Goal: Task Accomplishment & Management: Manage account settings

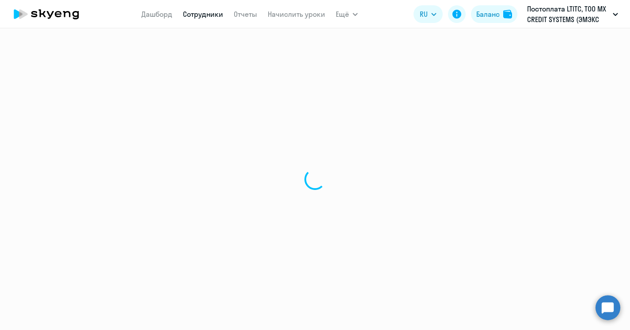
select select "30"
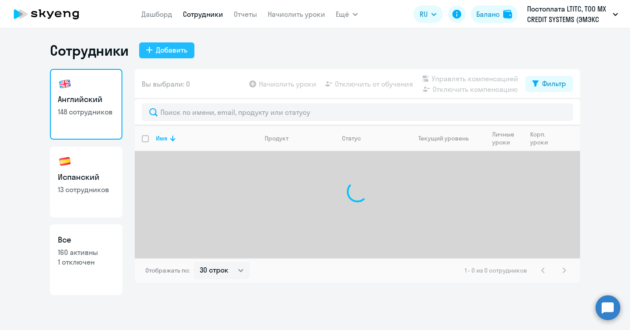
click at [181, 53] on div "Добавить" at bounding box center [171, 50] width 31 height 11
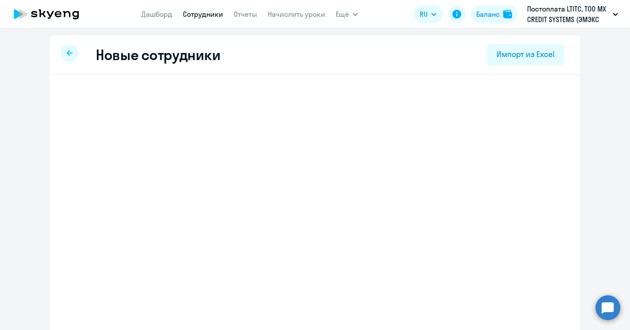
select select "english_adult_not_native_speaker"
select select "3"
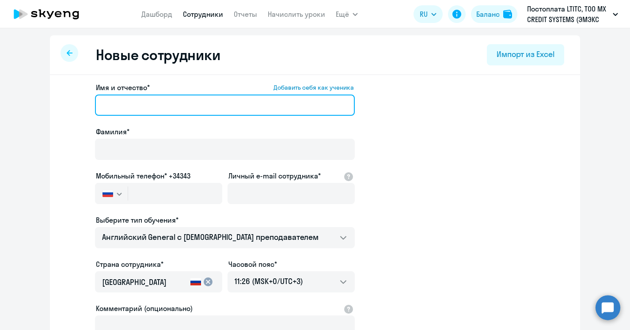
click at [151, 113] on input "Имя и отчество* Добавить себя как ученика" at bounding box center [225, 105] width 260 height 21
paste input "[PERSON_NAME]"
click at [151, 113] on input "[PERSON_NAME]" at bounding box center [225, 105] width 260 height 21
type input "[PERSON_NAME]"
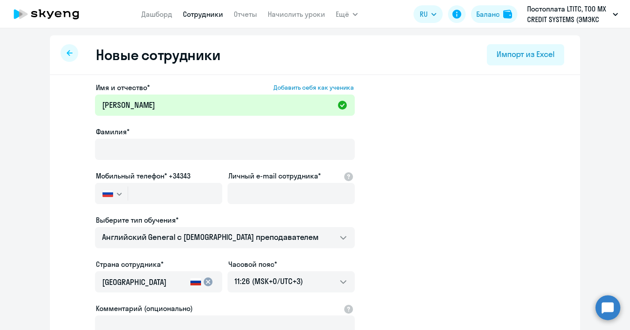
click at [151, 161] on div at bounding box center [225, 162] width 260 height 4
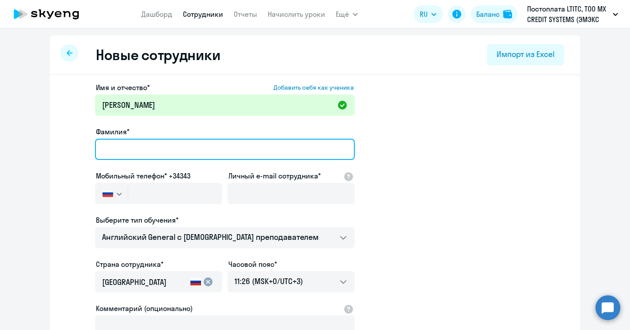
click at [147, 151] on input "Фамилия*" at bounding box center [225, 149] width 260 height 21
paste input "[PERSON_NAME]"
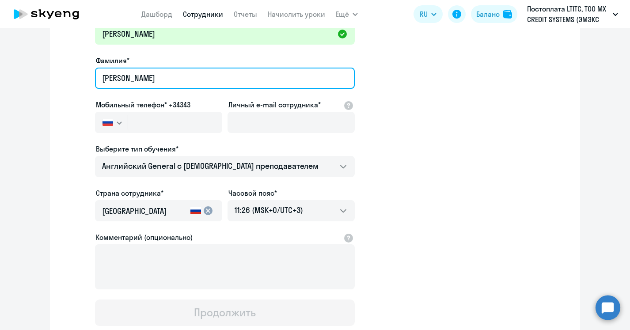
scroll to position [81, 0]
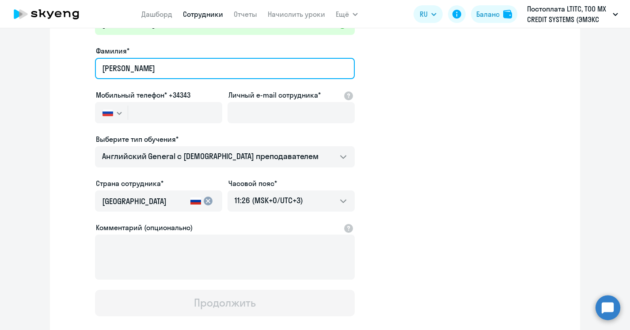
type input "[PERSON_NAME]"
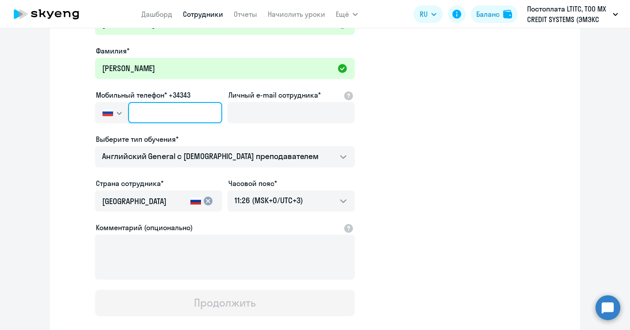
click at [155, 110] on input "text" at bounding box center [175, 112] width 94 height 21
paste input "[PHONE_NUMBER]"
type input "[PHONE_NUMBER]"
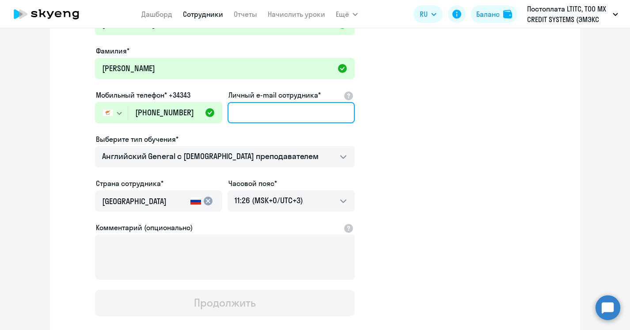
click at [284, 110] on input "Личный e-mail сотрудника*" at bounding box center [291, 112] width 127 height 21
paste input "[PERSON_NAME][EMAIL_ADDRESS][DOMAIN_NAME]"
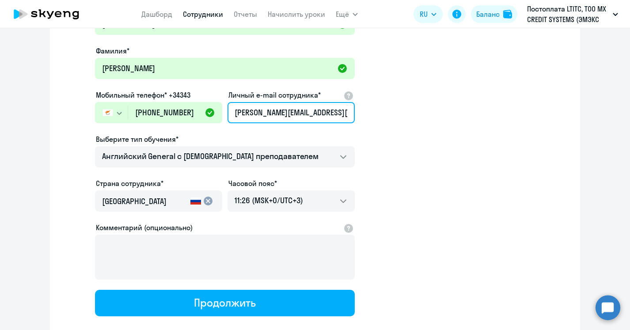
type input "[PERSON_NAME][EMAIL_ADDRESS][DOMAIN_NAME]"
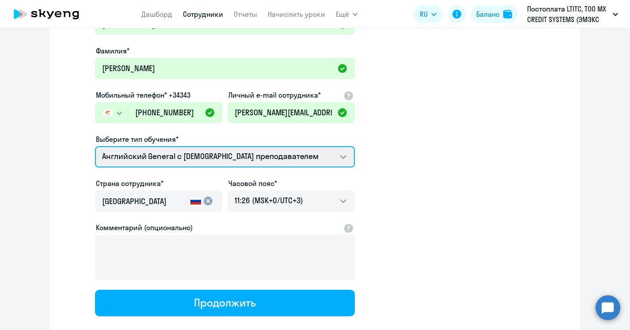
click at [214, 160] on select "Английский General с русскоговорящим преподавателем Английский General с [DEMOG…" at bounding box center [225, 156] width 260 height 21
select select "english_adult_not_native_speaker_premium"
click at [95, 146] on select "Английский General с русскоговорящим преподавателем Английский General с [DEMOG…" at bounding box center [225, 156] width 260 height 21
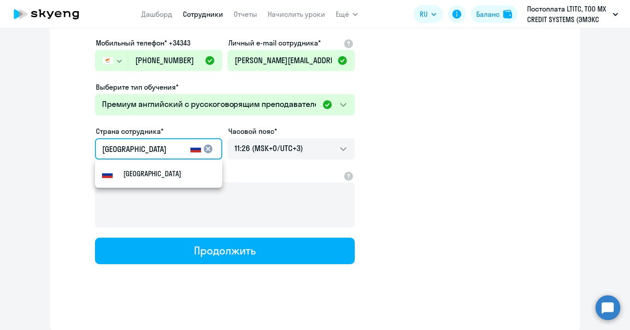
click at [179, 148] on input "[GEOGRAPHIC_DATA]" at bounding box center [144, 149] width 85 height 11
drag, startPoint x: 165, startPoint y: 149, endPoint x: 57, endPoint y: 138, distance: 108.4
click at [53, 145] on div "Имя и отчество* Добавить себя как ученика [PERSON_NAME]* [PERSON_NAME] телефон*…" at bounding box center [315, 136] width 530 height 388
click at [139, 173] on small "Кипр" at bounding box center [131, 173] width 16 height 11
type input "Кипр"
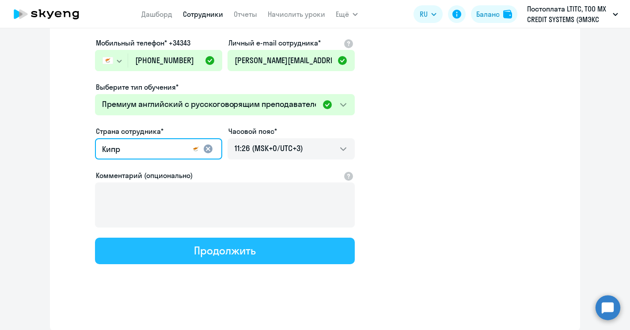
click at [230, 247] on div "Продолжить" at bounding box center [224, 250] width 61 height 14
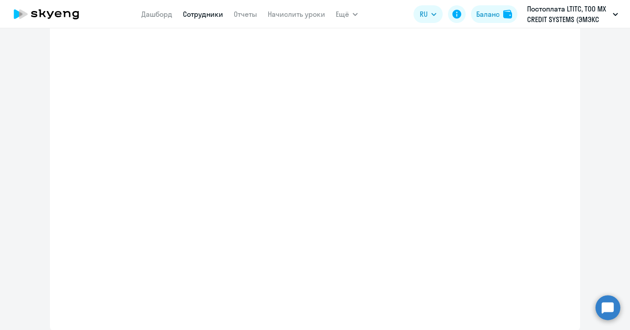
select select "english_adult_not_native_speaker_premium"
select select "3"
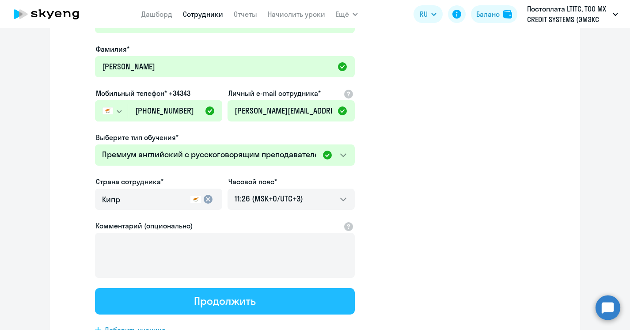
scroll to position [0, 0]
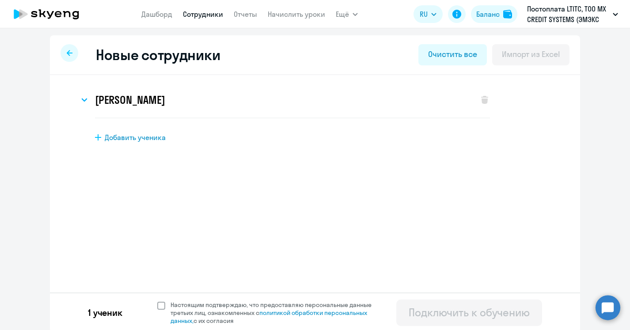
drag, startPoint x: 186, startPoint y: 304, endPoint x: 197, endPoint y: 304, distance: 11.5
click at [186, 304] on span "Настоящим подтверждаю, что предоставляю персональные данные третьих лиц, ознако…" at bounding box center [277, 313] width 212 height 24
click at [157, 301] on input "Настоящим подтверждаю, что предоставляю персональные данные третьих лиц, ознако…" at bounding box center [157, 300] width 0 height 0
checkbox input "true"
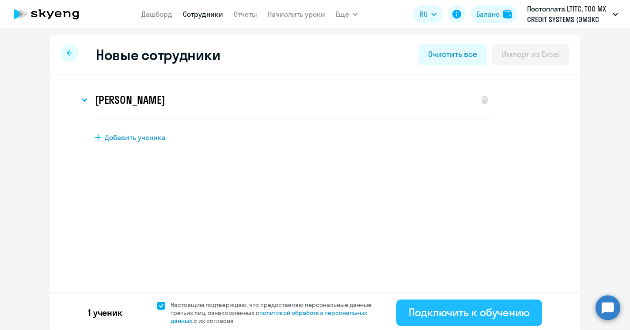
click at [459, 306] on div "Подключить к обучению" at bounding box center [469, 312] width 121 height 14
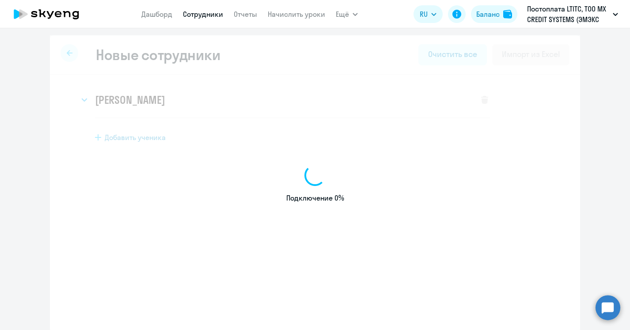
select select "english_adult_not_native_speaker"
select select "3"
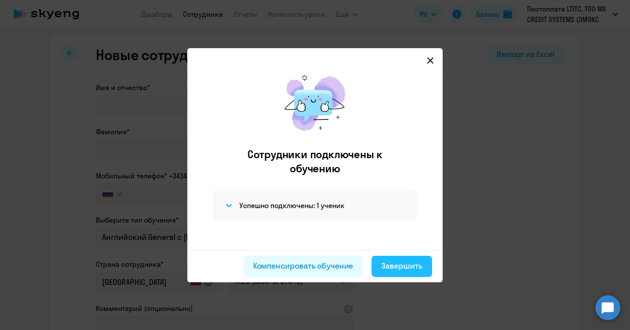
click at [402, 266] on div "Завершить" at bounding box center [401, 265] width 41 height 11
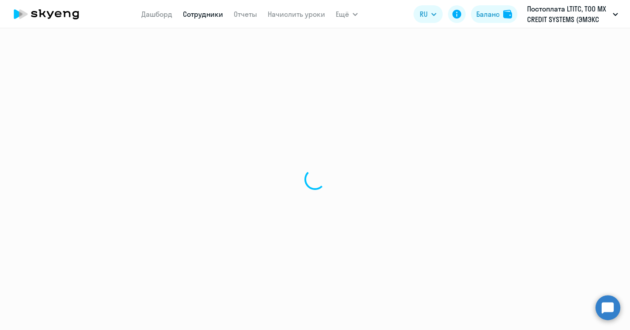
select select "30"
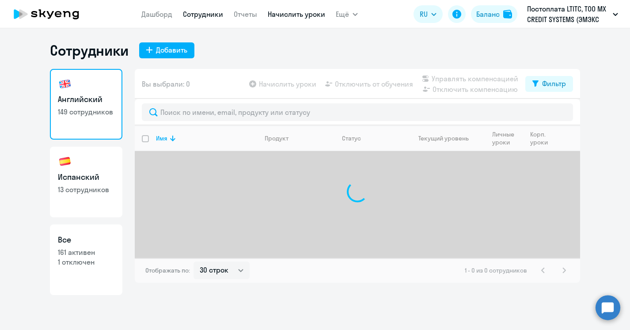
click at [286, 17] on link "Начислить уроки" at bounding box center [296, 14] width 57 height 9
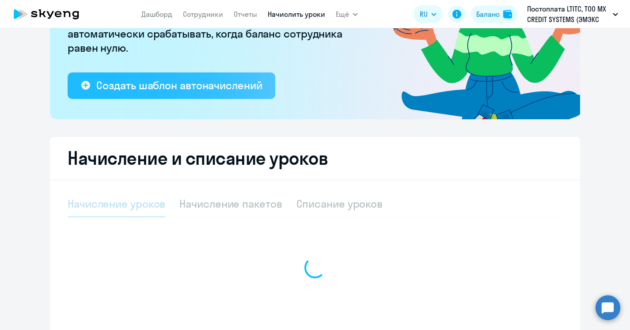
select select "10"
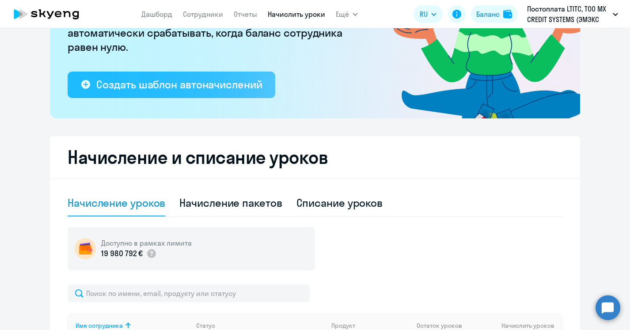
scroll to position [226, 0]
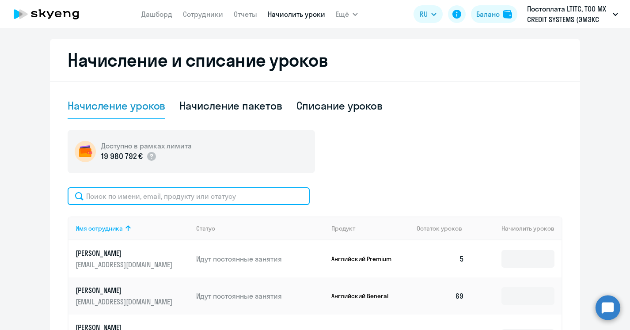
click at [205, 202] on input "text" at bounding box center [189, 196] width 242 height 18
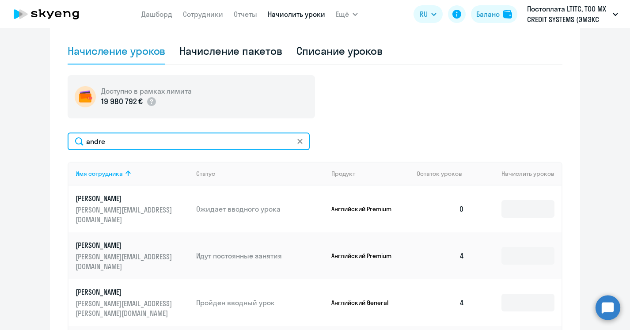
scroll to position [285, 0]
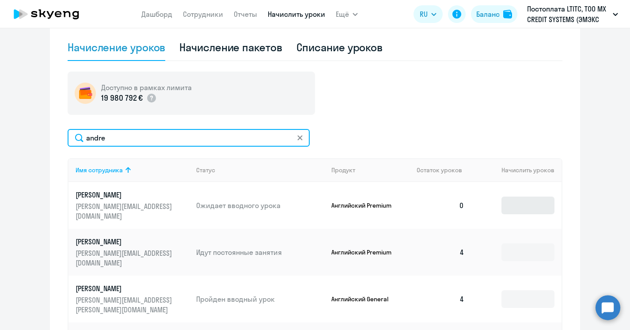
type input "andre"
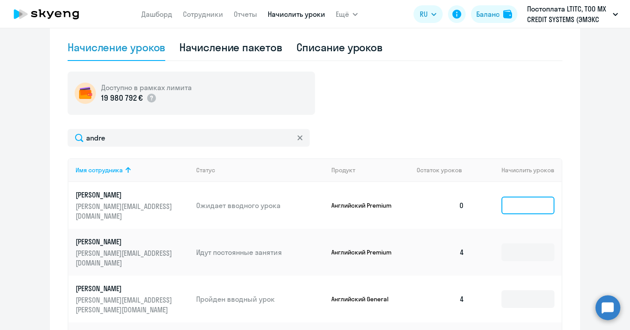
click at [521, 197] on input at bounding box center [528, 206] width 53 height 18
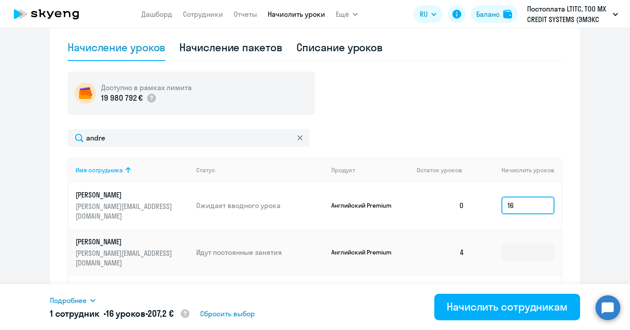
type input "16"
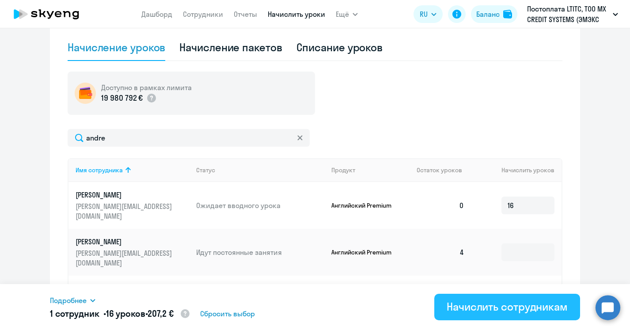
click at [489, 300] on div "Начислить сотрудникам" at bounding box center [507, 307] width 121 height 14
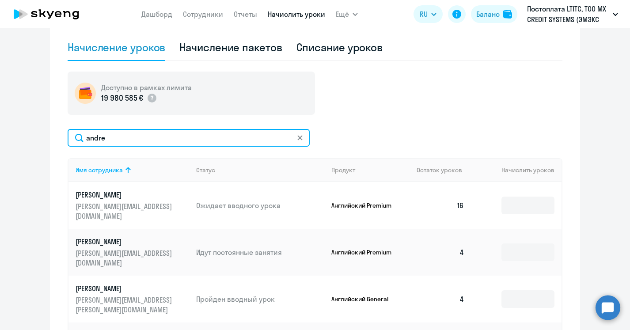
click at [163, 131] on input "andre" at bounding box center [189, 138] width 242 height 18
type input "и"
type input "borgolov"
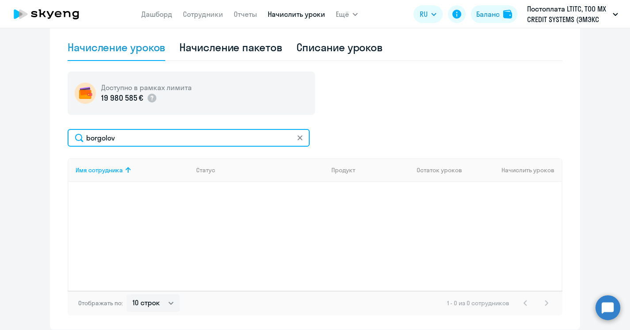
click at [101, 141] on input "borgolov" at bounding box center [189, 138] width 242 height 18
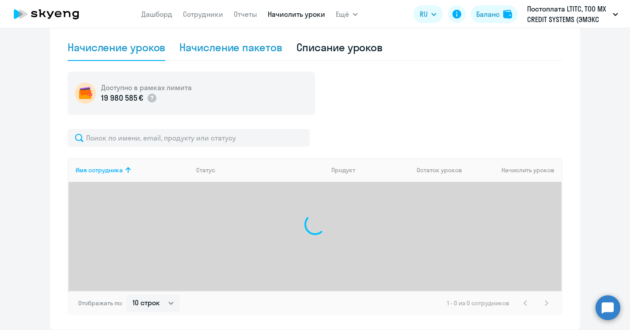
click at [233, 51] on div "Начисление пакетов" at bounding box center [230, 47] width 103 height 14
select select "10"
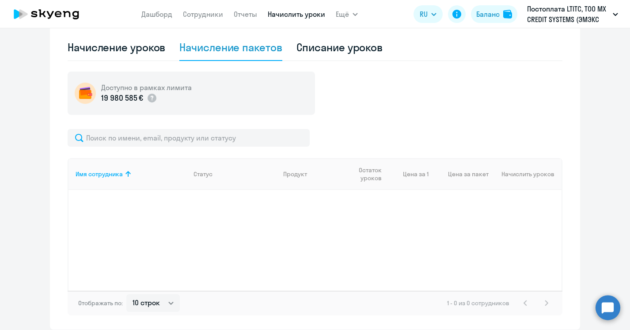
click at [175, 153] on div "Имя сотрудника Статус Продукт Остаток уроков Цена за 1 Цена за пакет Начислить …" at bounding box center [315, 222] width 495 height 186
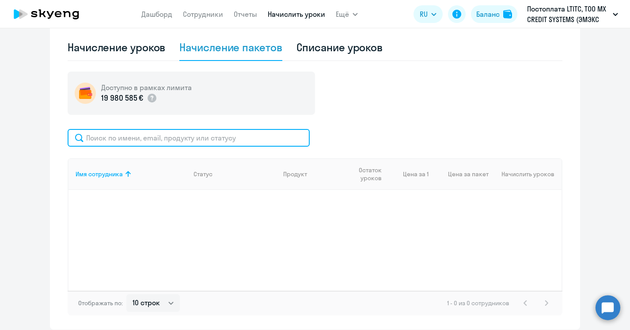
click at [175, 138] on input "text" at bounding box center [189, 138] width 242 height 18
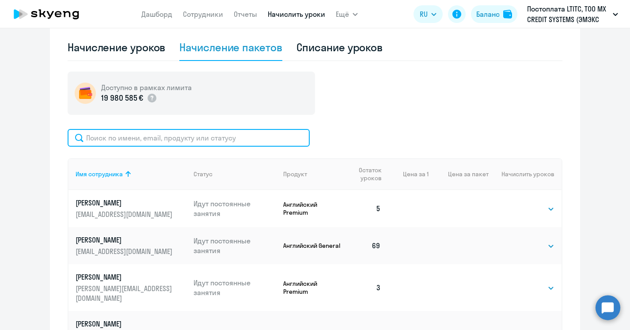
paste input "borgolov"
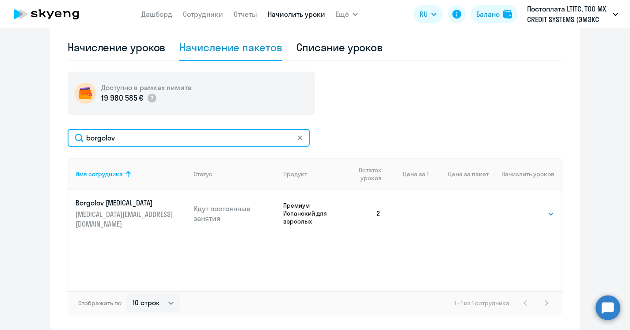
type input "borgolov"
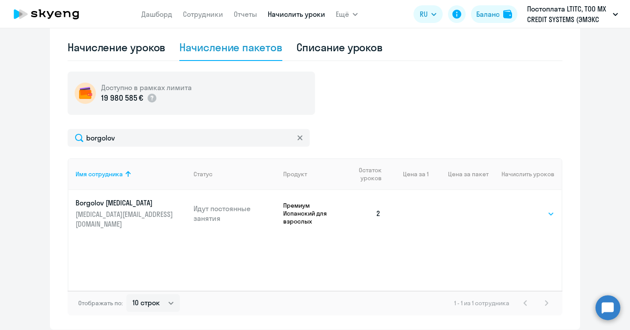
click at [533, 209] on select "Выбрать 4 8 16 32 64 96 128" at bounding box center [536, 214] width 36 height 11
select select "16"
click at [518, 209] on select "Выбрать 4 8 16 32 64 96 128" at bounding box center [536, 214] width 36 height 11
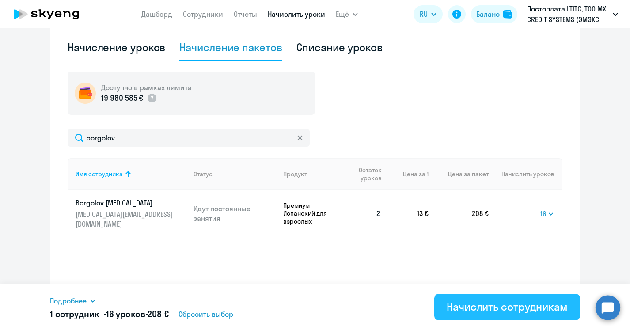
click at [517, 309] on div "Начислить сотрудникам" at bounding box center [507, 307] width 121 height 14
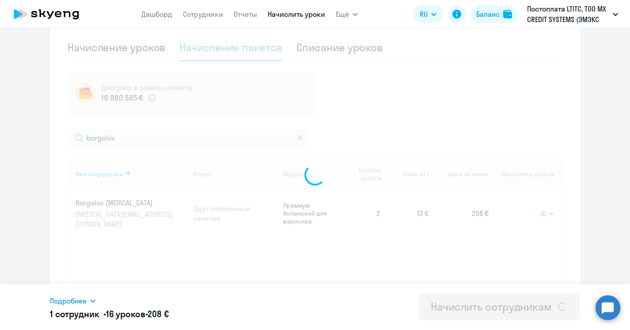
select select
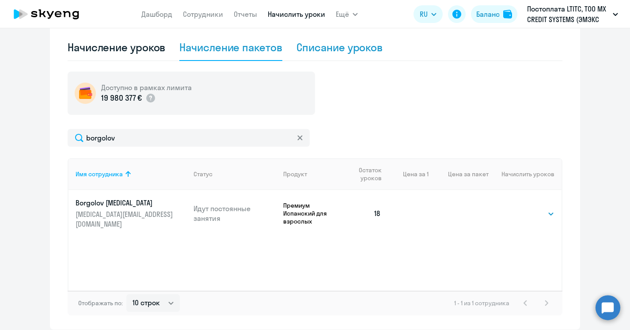
click at [332, 45] on div "Списание уроков" at bounding box center [340, 47] width 87 height 14
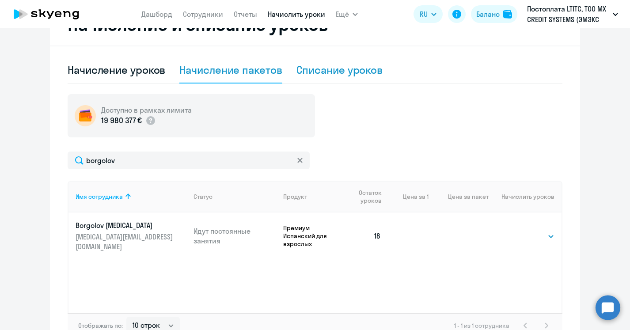
select select "10"
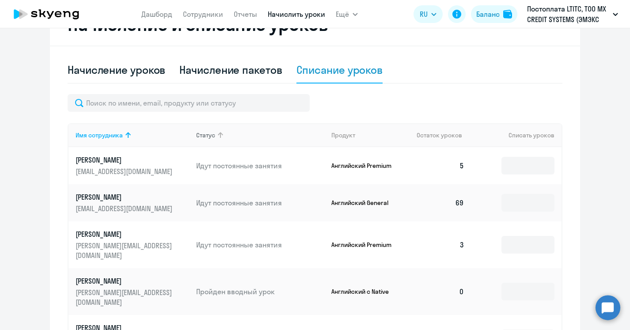
scroll to position [285, 0]
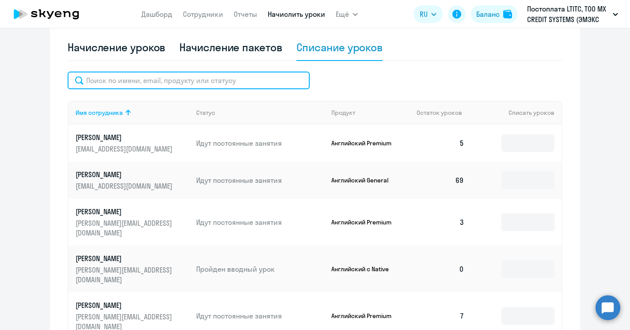
click at [164, 88] on input "text" at bounding box center [189, 81] width 242 height 18
paste input "borgolov"
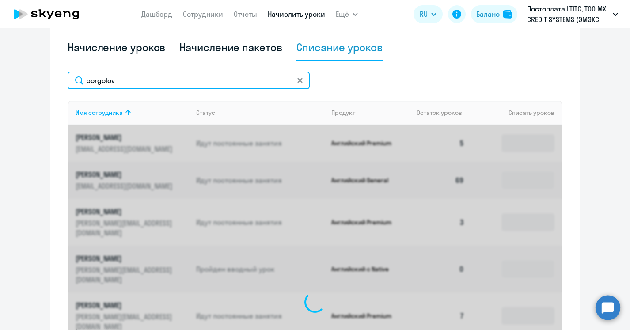
scroll to position [262, 0]
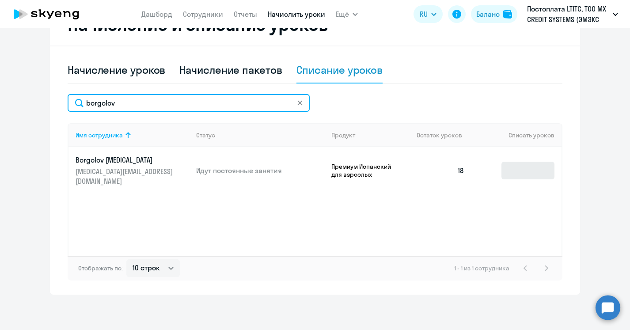
type input "borgolov"
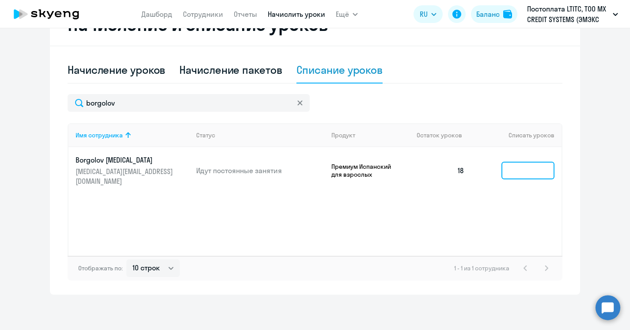
click at [523, 166] on input at bounding box center [528, 171] width 53 height 18
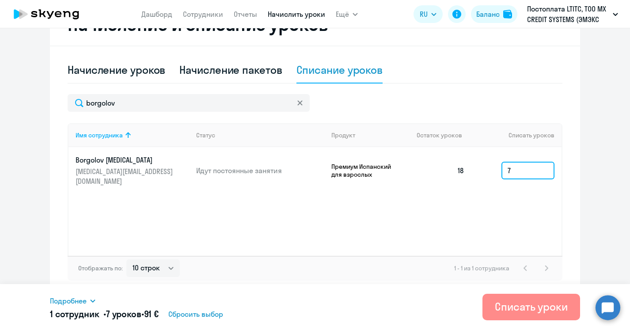
type input "7"
click at [533, 296] on button "Списать уроки" at bounding box center [532, 307] width 98 height 27
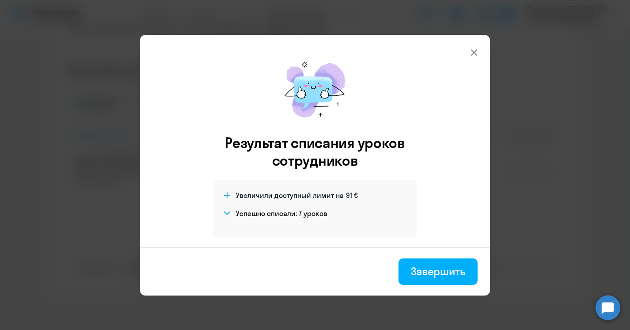
click at [474, 52] on icon at bounding box center [474, 52] width 6 height 6
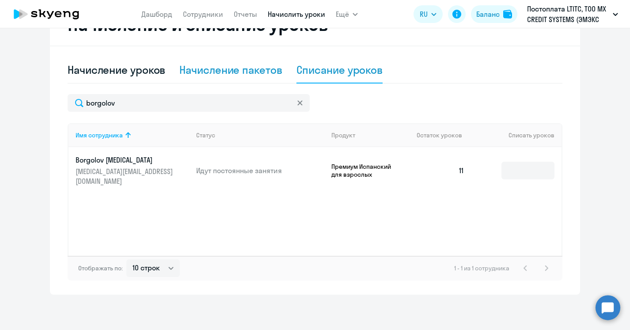
click at [190, 65] on div "Начисление пакетов" at bounding box center [230, 70] width 103 height 14
select select "10"
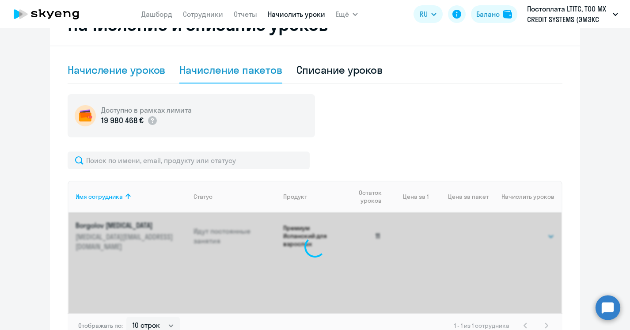
click at [131, 66] on div "Начисление уроков" at bounding box center [117, 70] width 98 height 14
select select "10"
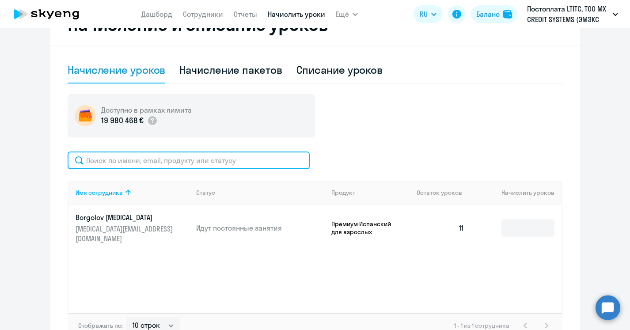
click at [150, 166] on input "text" at bounding box center [189, 161] width 242 height 18
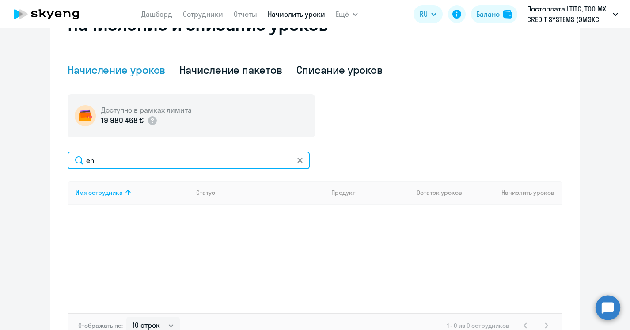
type input "e"
type input "э"
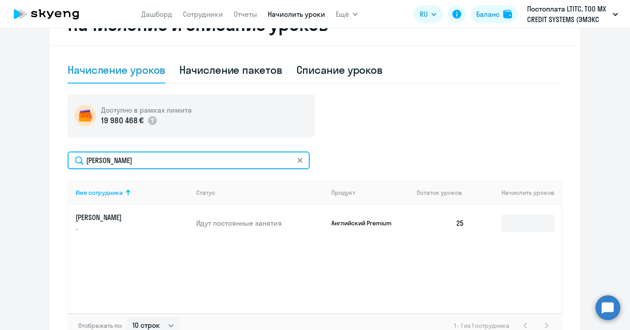
click at [99, 155] on input "[PERSON_NAME]" at bounding box center [189, 161] width 242 height 18
click at [98, 160] on input "[PERSON_NAME]" at bounding box center [189, 161] width 242 height 18
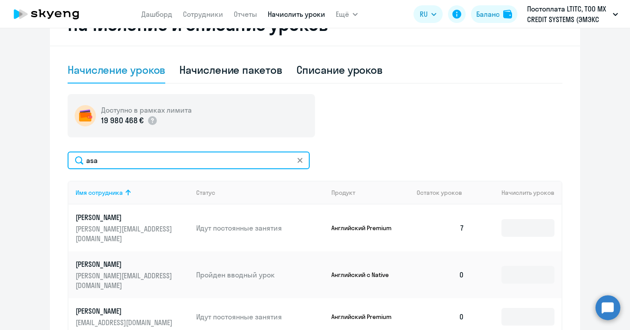
type input "asa"
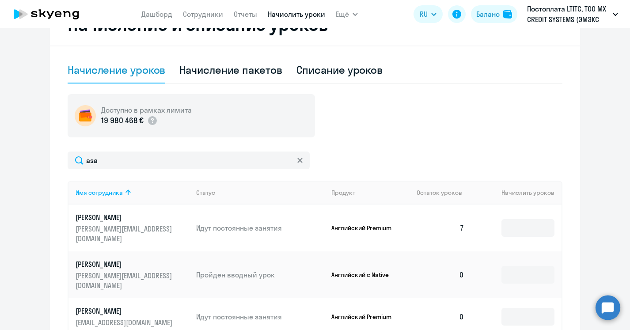
click at [487, 298] on td at bounding box center [517, 316] width 90 height 37
click at [521, 308] on input at bounding box center [528, 317] width 53 height 18
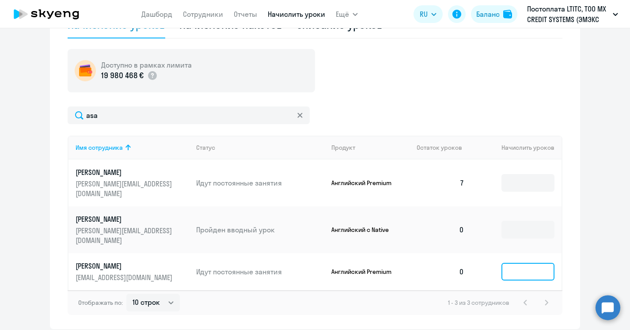
scroll to position [308, 0]
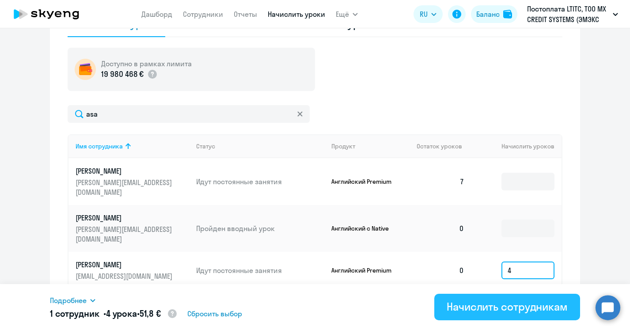
type input "4"
click at [516, 308] on div "Начислить сотрудникам" at bounding box center [507, 307] width 121 height 14
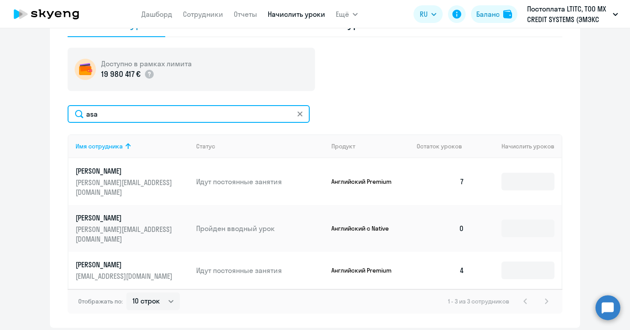
click at [94, 117] on input "asa" at bounding box center [189, 114] width 242 height 18
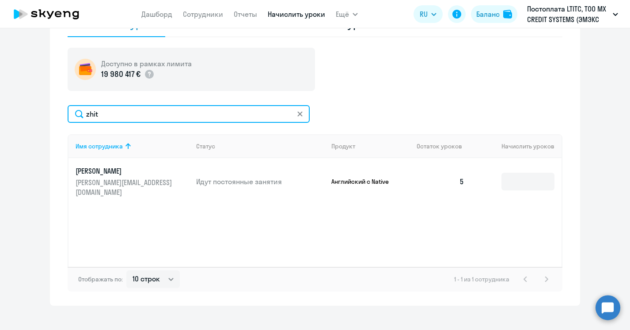
type input "zhit"
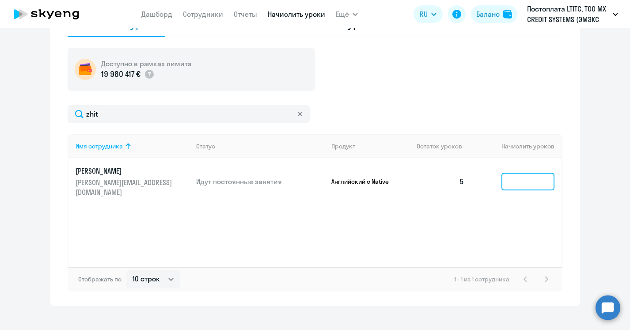
click at [542, 178] on input at bounding box center [528, 182] width 53 height 18
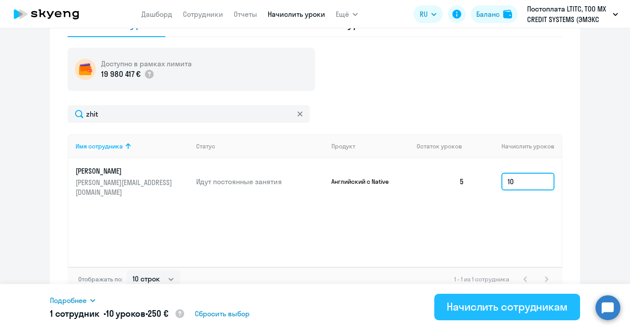
type input "10"
click at [529, 305] on div "Начислить сотрудникам" at bounding box center [507, 307] width 121 height 14
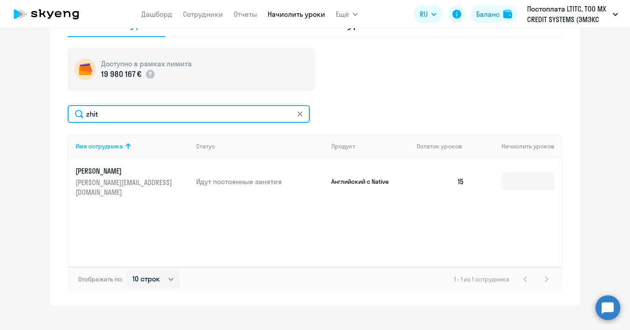
click at [130, 111] on input "zhit" at bounding box center [189, 114] width 242 height 18
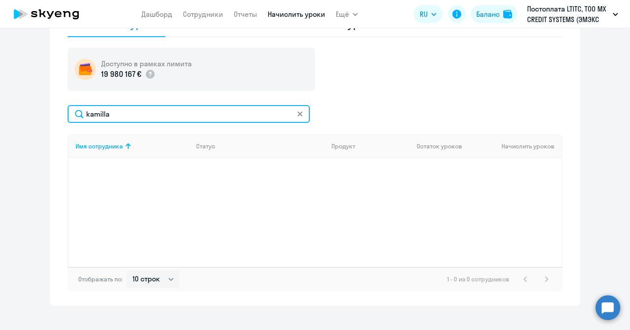
type input "kamilla"
